Goal: Task Accomplishment & Management: Use online tool/utility

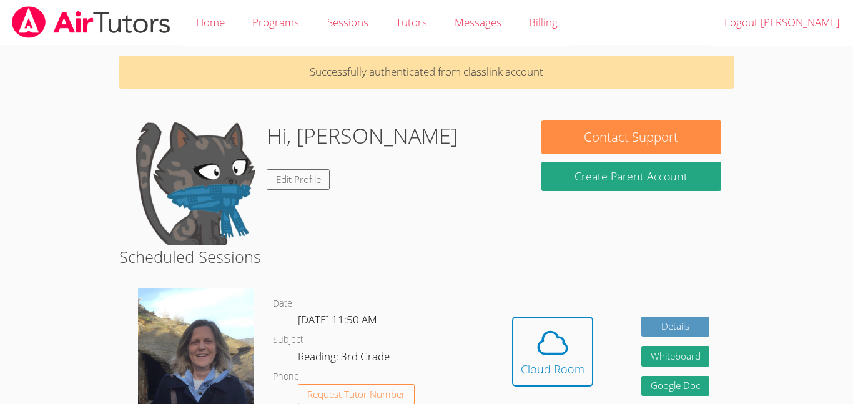
click at [539, 164] on div "Contact Support Create Parent Account" at bounding box center [631, 159] width 205 height 79
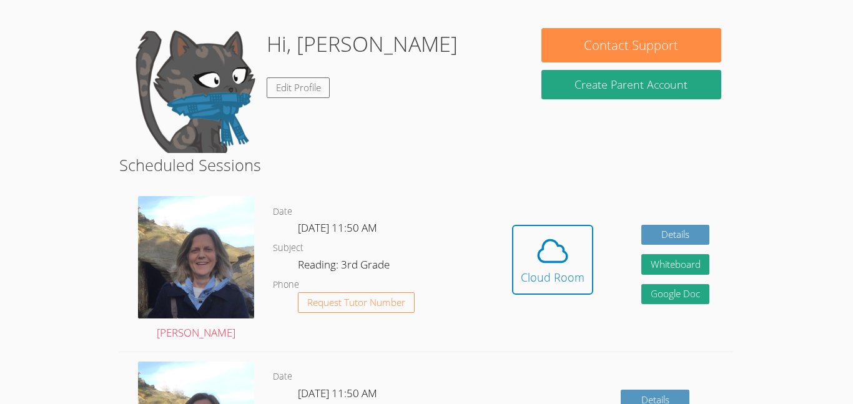
scroll to position [94, 0]
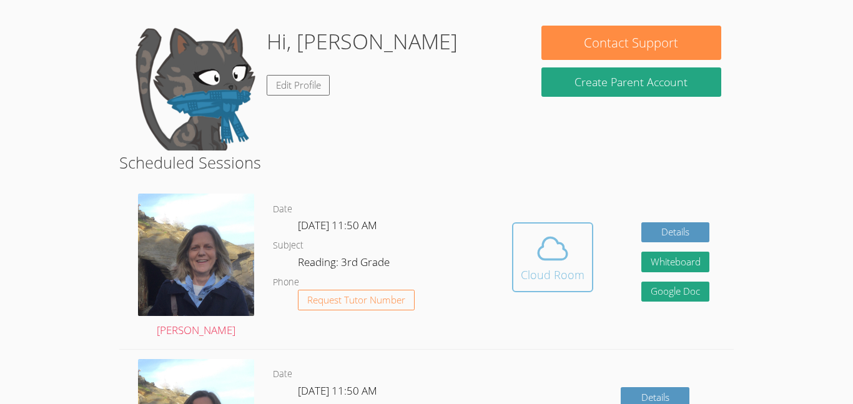
click at [557, 261] on icon at bounding box center [552, 248] width 35 height 35
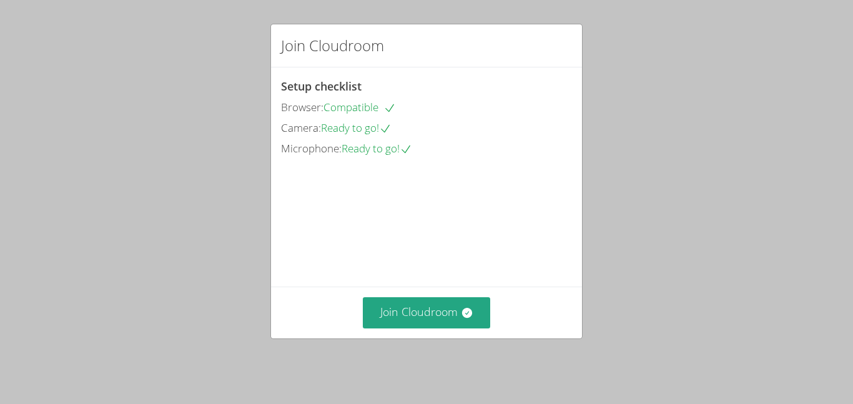
click at [490, 315] on div "Join Cloudroom" at bounding box center [426, 312] width 291 height 31
click at [474, 310] on button "Join Cloudroom" at bounding box center [427, 312] width 128 height 31
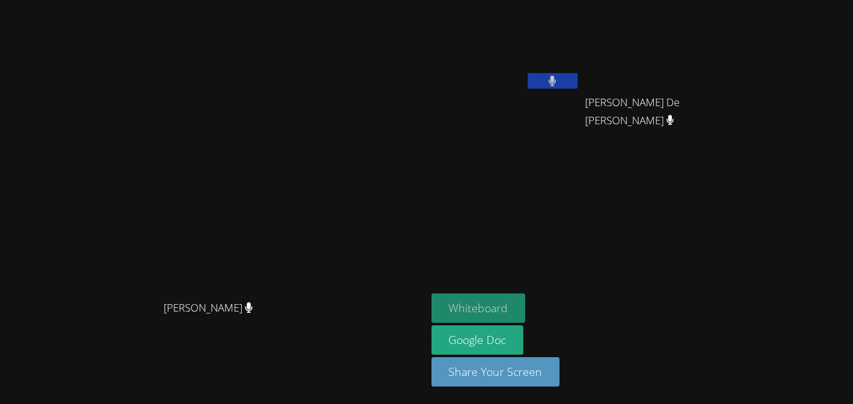
click at [526, 306] on button "Whiteboard" at bounding box center [479, 308] width 94 height 29
